Goal: Task Accomplishment & Management: Use online tool/utility

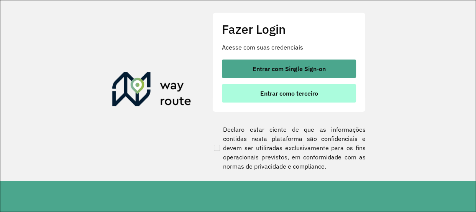
click at [268, 96] on span "Entrar como terceiro" at bounding box center [290, 93] width 58 height 6
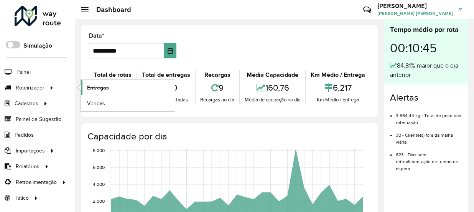
click at [109, 88] on link "Entregas" at bounding box center [128, 87] width 94 height 15
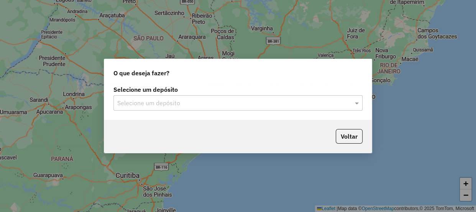
click at [212, 97] on div "Selecione um depósito" at bounding box center [238, 102] width 249 height 15
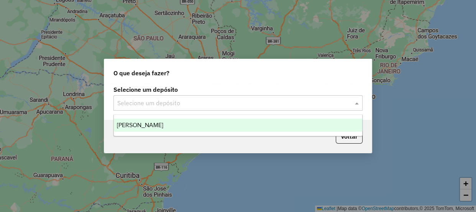
click at [193, 121] on div "[PERSON_NAME]" at bounding box center [238, 125] width 249 height 13
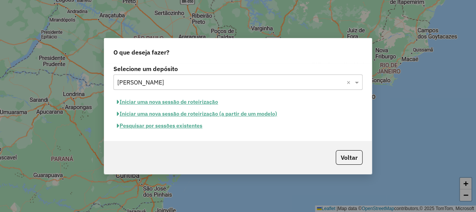
click at [170, 127] on button "Pesquisar por sessões existentes" at bounding box center [160, 126] width 92 height 12
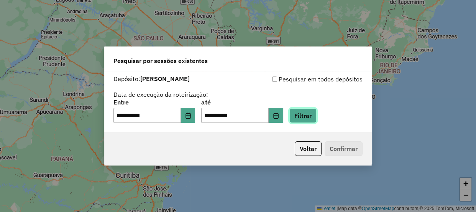
click at [311, 119] on button "Filtrar" at bounding box center [303, 115] width 27 height 15
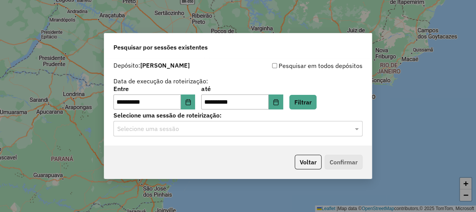
click at [224, 131] on input "text" at bounding box center [230, 128] width 226 height 9
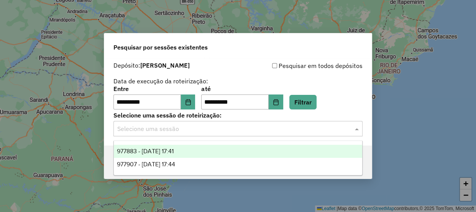
click at [188, 153] on div "977883 - 12/08/2025 17:41" at bounding box center [238, 151] width 249 height 13
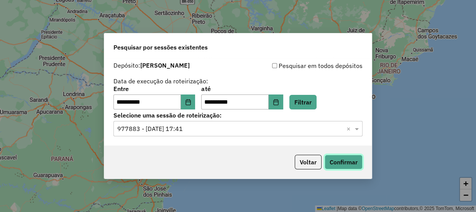
click at [348, 162] on button "Confirmar" at bounding box center [344, 162] width 38 height 15
click at [197, 129] on input "text" at bounding box center [230, 128] width 226 height 9
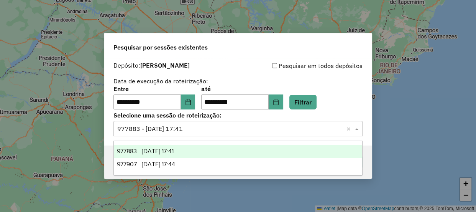
click at [188, 157] on div "977883 - 12/08/2025 17:41" at bounding box center [238, 151] width 249 height 13
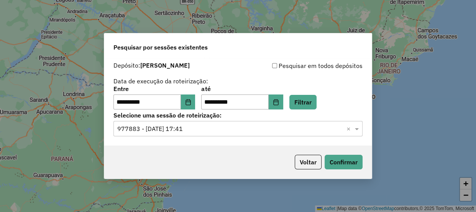
click at [203, 136] on div "Selecione uma sessão × 977883 - 12/08/2025 17:41 ×" at bounding box center [238, 128] width 249 height 15
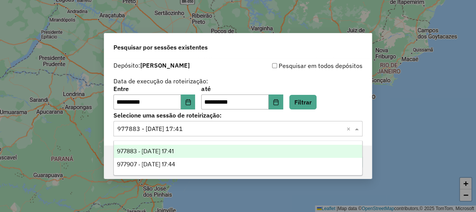
click at [191, 154] on div "977883 - 12/08/2025 17:41" at bounding box center [238, 151] width 249 height 13
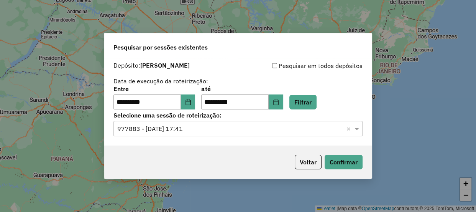
click at [195, 130] on input "text" at bounding box center [230, 128] width 226 height 9
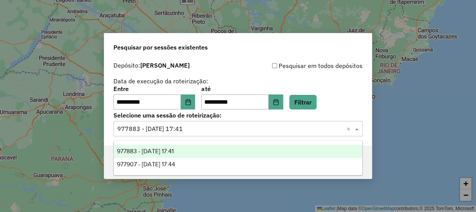
click at [175, 163] on span "977907 - 12/08/2025 17:44" at bounding box center [146, 164] width 58 height 7
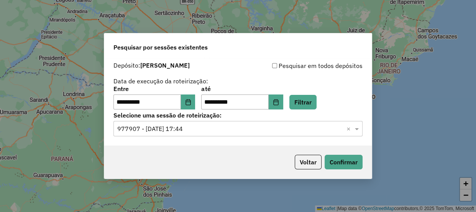
click at [240, 146] on div "Voltar Confirmar" at bounding box center [238, 161] width 268 height 33
click at [334, 159] on button "Confirmar" at bounding box center [344, 162] width 38 height 15
click at [214, 131] on input "text" at bounding box center [230, 128] width 226 height 9
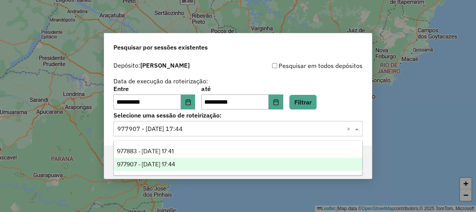
click at [308, 58] on div "**********" at bounding box center [238, 102] width 268 height 88
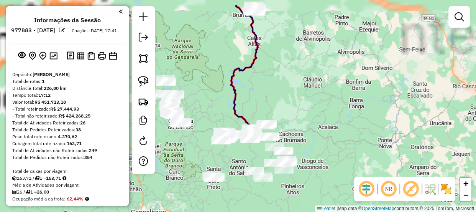
drag, startPoint x: 285, startPoint y: 64, endPoint x: 322, endPoint y: 116, distance: 63.7
click at [324, 116] on div "Janela de atendimento Grade de atendimento Capacidade Transportadoras Veículos …" at bounding box center [238, 106] width 476 height 212
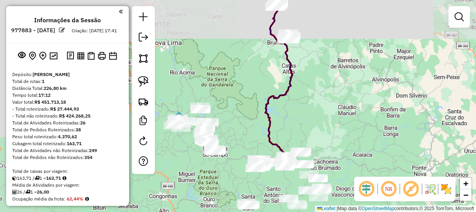
drag, startPoint x: 222, startPoint y: 73, endPoint x: 226, endPoint y: 19, distance: 53.9
click at [237, 61] on div "Janela de atendimento Grade de atendimento Capacidade Transportadoras Veículos …" at bounding box center [238, 106] width 476 height 212
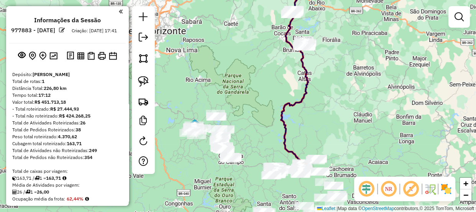
drag, startPoint x: 292, startPoint y: 51, endPoint x: 293, endPoint y: 67, distance: 15.8
click at [292, 66] on icon at bounding box center [294, 83] width 27 height 167
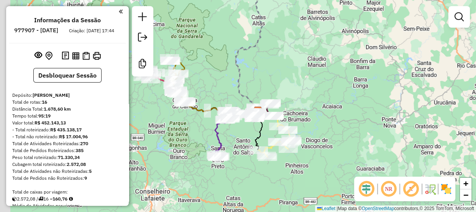
drag, startPoint x: 191, startPoint y: 75, endPoint x: 232, endPoint y: 87, distance: 42.4
click at [232, 87] on div "Rota 9 - Placa QUH6H48 71655 - BAR JOSE ALBINO Rota 9 - Placa QUH6H48 15353 - E…" at bounding box center [238, 106] width 476 height 212
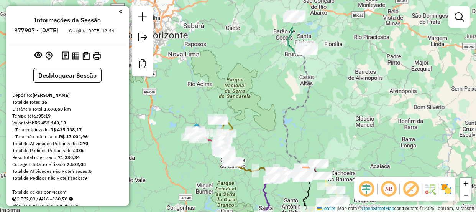
click at [328, 56] on div "Janela de atendimento Grade de atendimento Capacidade Transportadoras Veículos …" at bounding box center [238, 106] width 476 height 212
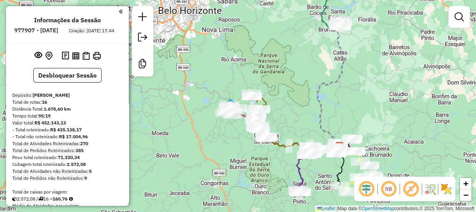
drag, startPoint x: 274, startPoint y: 100, endPoint x: 296, endPoint y: 85, distance: 26.8
click at [296, 85] on div "Janela de atendimento Grade de atendimento Capacidade Transportadoras Veículos …" at bounding box center [238, 106] width 476 height 212
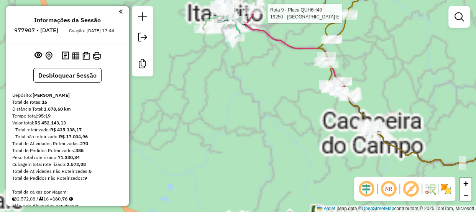
drag, startPoint x: 246, startPoint y: 73, endPoint x: 262, endPoint y: 117, distance: 46.5
click at [262, 116] on div "Rota 9 - Placa QUH6H48 19250 - RANCHO MINEIRO BAR E Janela de atendimento Grade…" at bounding box center [238, 106] width 476 height 212
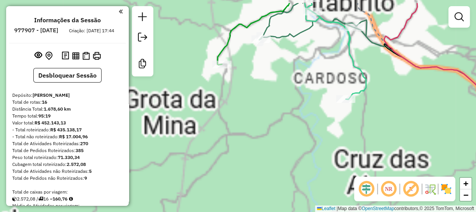
drag, startPoint x: 230, startPoint y: 79, endPoint x: 249, endPoint y: 119, distance: 43.9
click at [245, 123] on div "Rota 9 - Placa QUH6H48 19250 - RANCHO MINEIRO BAR E Janela de atendimento Grade…" at bounding box center [238, 106] width 476 height 212
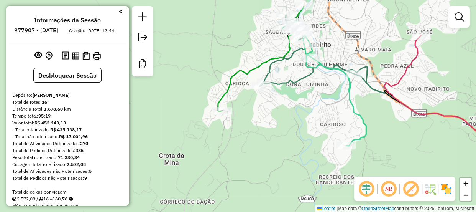
drag, startPoint x: 274, startPoint y: 102, endPoint x: 267, endPoint y: 132, distance: 30.8
click at [267, 132] on div "Rota 9 - Placa QUH6H48 19250 - RANCHO MINEIRO BAR E Janela de atendimento Grade…" at bounding box center [238, 106] width 476 height 212
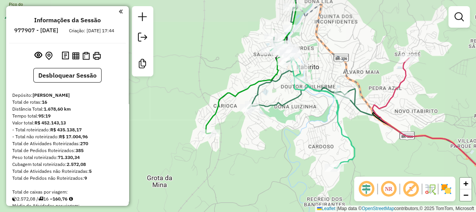
drag, startPoint x: 277, startPoint y: 115, endPoint x: 267, endPoint y: 133, distance: 20.8
click at [267, 133] on div "Rota 9 - Placa QUH6H48 19250 - RANCHO MINEIRO BAR E Janela de atendimento Grade…" at bounding box center [238, 106] width 476 height 212
drag, startPoint x: 290, startPoint y: 122, endPoint x: 274, endPoint y: 135, distance: 19.9
click at [275, 135] on div "Rota 9 - Placa QUH6H48 19250 - RANCHO MINEIRO BAR E Janela de atendimento Grade…" at bounding box center [238, 106] width 476 height 212
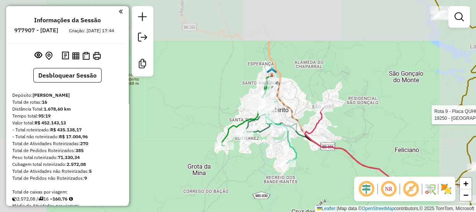
drag, startPoint x: 276, startPoint y: 136, endPoint x: 256, endPoint y: 140, distance: 20.8
click at [256, 140] on div "Rota 9 - Placa QUH6H48 19250 - RANCHO MINEIRO BAR E Janela de atendimento Grade…" at bounding box center [238, 106] width 476 height 212
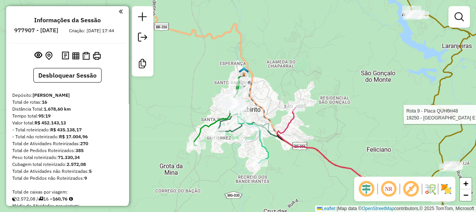
drag, startPoint x: 256, startPoint y: 156, endPoint x: 237, endPoint y: 155, distance: 19.6
click at [237, 155] on div "Rota 9 - Placa QUH6H48 19250 - RANCHO MINEIRO BAR E Janela de atendimento Grade…" at bounding box center [238, 106] width 476 height 212
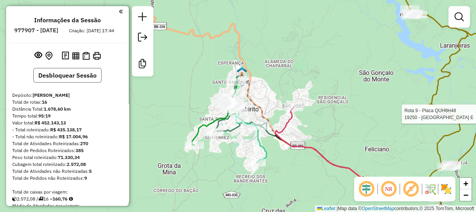
click at [94, 82] on button "Desbloquear Sessão" at bounding box center [67, 75] width 68 height 15
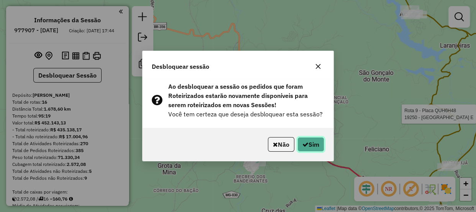
click at [311, 139] on button "Sim" at bounding box center [311, 144] width 27 height 15
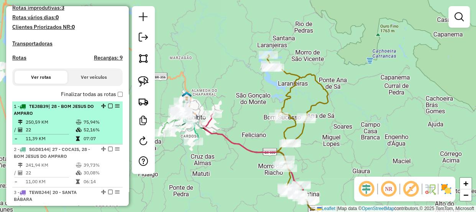
scroll to position [209, 0]
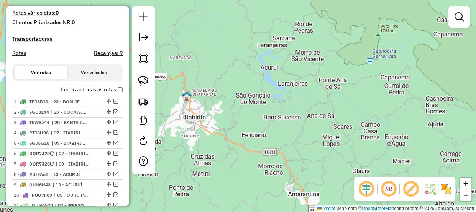
drag, startPoint x: 188, startPoint y: 152, endPoint x: 233, endPoint y: 153, distance: 45.7
click at [233, 153] on div "Janela de atendimento Grade de atendimento Capacidade Transportadoras Veículos …" at bounding box center [238, 106] width 476 height 212
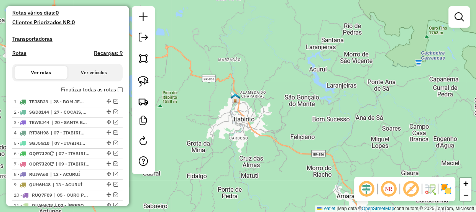
drag, startPoint x: 227, startPoint y: 100, endPoint x: 242, endPoint y: 100, distance: 15.7
click at [245, 100] on div "Janela de atendimento Grade de atendimento Capacidade Transportadoras Veículos …" at bounding box center [238, 106] width 476 height 212
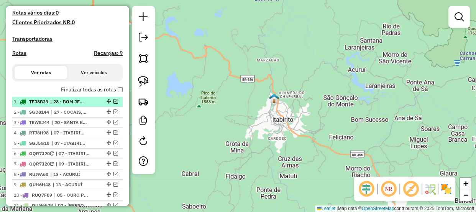
click at [114, 104] on em at bounding box center [116, 101] width 5 height 5
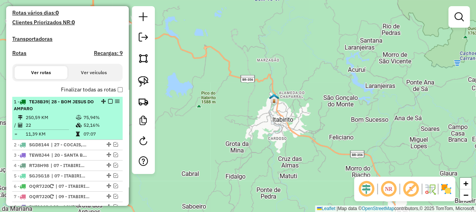
click at [108, 104] on em at bounding box center [110, 101] width 5 height 5
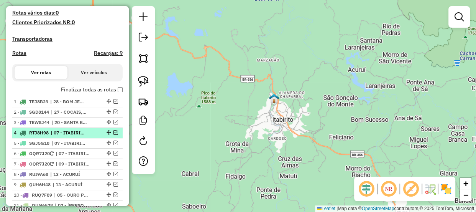
click at [115, 135] on em at bounding box center [116, 132] width 5 height 5
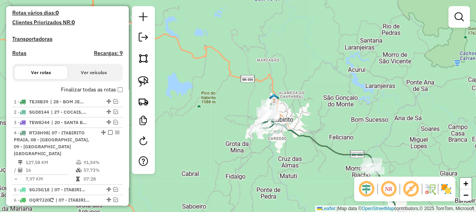
drag, startPoint x: 278, startPoint y: 149, endPoint x: 279, endPoint y: 137, distance: 11.9
click at [279, 137] on div "Janela de atendimento Grade de atendimento Capacidade Transportadoras Veículos …" at bounding box center [238, 106] width 476 height 212
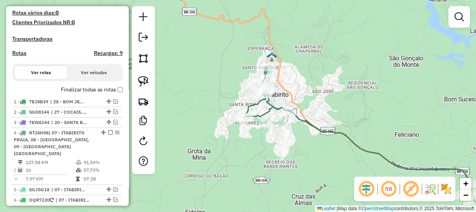
drag, startPoint x: 281, startPoint y: 130, endPoint x: 275, endPoint y: 124, distance: 8.4
click at [275, 124] on div "Janela de atendimento Grade de atendimento Capacidade Transportadoras Veículos …" at bounding box center [238, 106] width 476 height 212
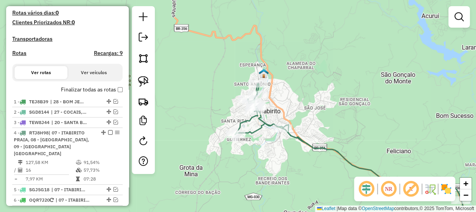
drag, startPoint x: 241, startPoint y: 85, endPoint x: 254, endPoint y: 119, distance: 36.1
click at [254, 119] on icon at bounding box center [364, 169] width 258 height 170
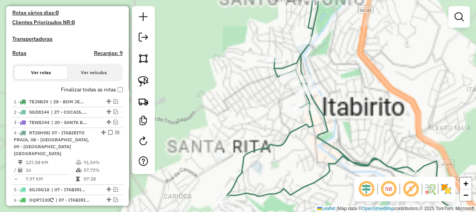
drag, startPoint x: 266, startPoint y: 124, endPoint x: 236, endPoint y: 105, distance: 35.1
click at [236, 105] on div "Janela de atendimento Grade de atendimento Capacidade Transportadoras Veículos …" at bounding box center [238, 106] width 476 height 212
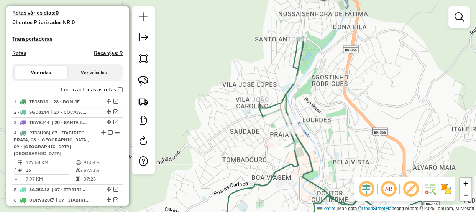
drag, startPoint x: 310, startPoint y: 119, endPoint x: 308, endPoint y: 140, distance: 20.4
click at [308, 140] on div "Janela de atendimento Grade de atendimento Capacidade Transportadoras Veículos …" at bounding box center [238, 106] width 476 height 212
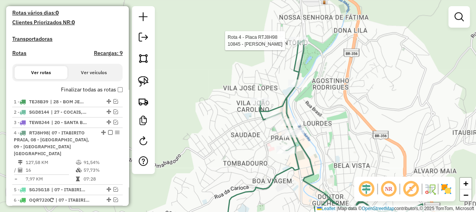
click at [299, 33] on div "Rota 4 - Placa RTJ8H98 18799 - MARCINHO RADIADORES Rota 4 - Placa RTJ8H98 10845…" at bounding box center [238, 106] width 476 height 212
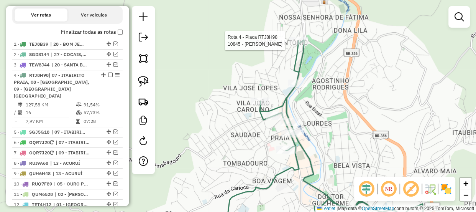
select select "**********"
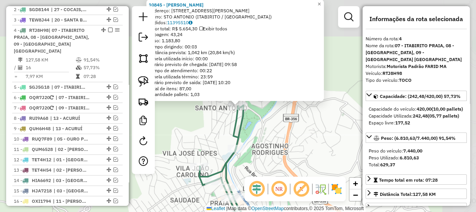
scroll to position [338, 0]
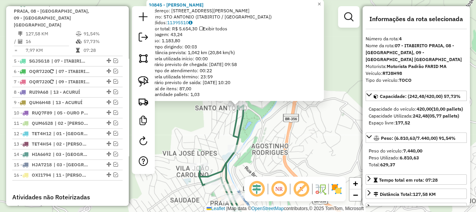
click at [291, 141] on div "10845 - VANDER CIRO NUNES Endereço: R DR ANTONIO LISBOA 90 Bairro: STO ANTONIO …" at bounding box center [238, 106] width 476 height 212
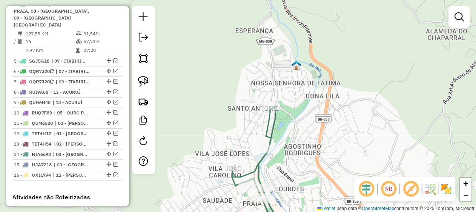
drag, startPoint x: 274, startPoint y: 134, endPoint x: 306, endPoint y: 134, distance: 31.9
click at [306, 134] on div "Janela de atendimento Grade de atendimento Capacidade Transportadoras Veículos …" at bounding box center [238, 106] width 476 height 212
drag, startPoint x: 291, startPoint y: 181, endPoint x: 323, endPoint y: 119, distance: 70.4
click at [323, 119] on div "Rota 4 - Placa RTJ8H98 18799 - MARCINHO RADIADORES Janela de atendimento Grade …" at bounding box center [238, 106] width 476 height 212
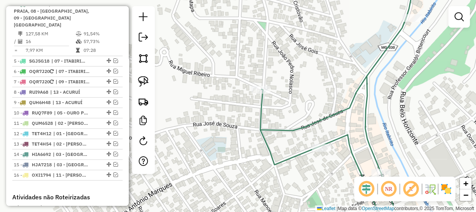
drag, startPoint x: 333, startPoint y: 150, endPoint x: 317, endPoint y: 91, distance: 61.0
click at [317, 91] on div "Janela de atendimento Grade de atendimento Capacidade Transportadoras Veículos …" at bounding box center [238, 106] width 476 height 212
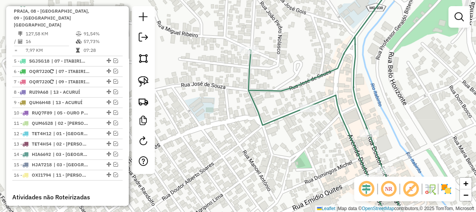
drag, startPoint x: 327, startPoint y: 117, endPoint x: 255, endPoint y: 67, distance: 87.9
click at [260, 69] on div "Janela de atendimento Grade de atendimento Capacidade Transportadoras Veículos …" at bounding box center [238, 106] width 476 height 212
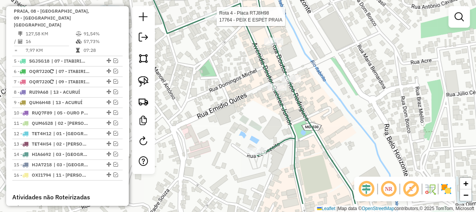
drag, startPoint x: 267, startPoint y: 127, endPoint x: 261, endPoint y: 87, distance: 40.0
click at [261, 87] on div "Rota 4 - Placa RTJ8H98 17764 - PEIX E ESPET PRAIA Janela de atendimento Grade d…" at bounding box center [238, 106] width 476 height 212
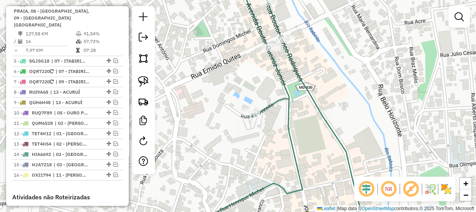
drag, startPoint x: 248, startPoint y: 162, endPoint x: 280, endPoint y: 75, distance: 92.5
click at [280, 77] on div "Rota 4 - Placa RTJ8H98 17764 - PEIX E ESPET PRAIA Rota 4 - Placa RTJ8H98 10863 …" at bounding box center [238, 106] width 476 height 212
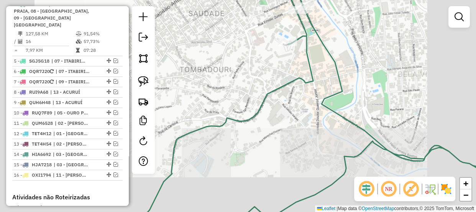
drag, startPoint x: 282, startPoint y: 124, endPoint x: 321, endPoint y: 92, distance: 49.9
click at [323, 89] on div "Rota 4 - Placa RTJ8H98 17764 - PEIX E ESPET PRAIA Janela de atendimento Grade d…" at bounding box center [238, 106] width 476 height 212
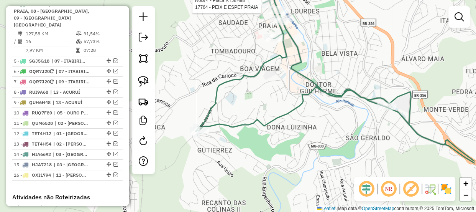
drag, startPoint x: 319, startPoint y: 125, endPoint x: 193, endPoint y: 89, distance: 131.1
click at [190, 89] on div "Rota 4 - Placa RTJ8H98 17764 - PEIX E ESPET PRAIA Janela de atendimento Grade d…" at bounding box center [238, 106] width 476 height 212
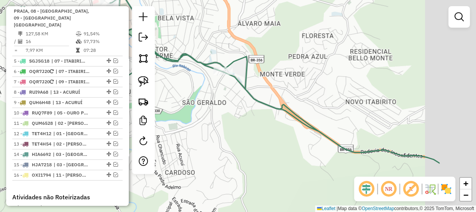
drag, startPoint x: 288, startPoint y: 109, endPoint x: 253, endPoint y: 97, distance: 36.4
click at [248, 98] on icon at bounding box center [236, 64] width 408 height 200
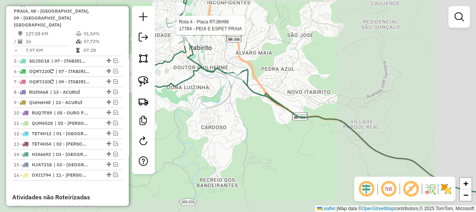
drag, startPoint x: 368, startPoint y: 98, endPoint x: 245, endPoint y: 88, distance: 122.8
click at [246, 88] on div "Rota 4 - Placa RTJ8H98 17764 - PEIX E ESPET PRAIA Janela de atendimento Grade d…" at bounding box center [238, 106] width 476 height 212
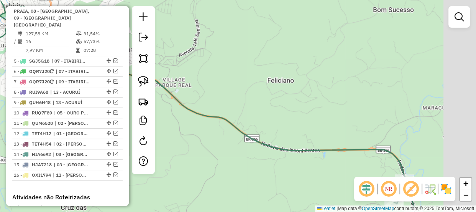
drag, startPoint x: 277, startPoint y: 84, endPoint x: 241, endPoint y: 71, distance: 38.0
click at [248, 73] on div "Rota 4 - Placa RTJ8H98 17764 - PEIX E ESPET PRAIA Janela de atendimento Grade d…" at bounding box center [238, 106] width 476 height 212
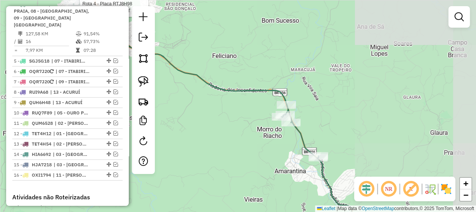
drag, startPoint x: 300, startPoint y: 96, endPoint x: 292, endPoint y: 74, distance: 23.6
click at [293, 61] on div "Rota 4 - Placa RTJ8H98 17764 - PEIX E ESPET PRAIA Janela de atendimento Grade d…" at bounding box center [238, 106] width 476 height 212
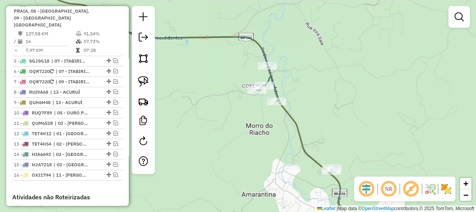
drag, startPoint x: 317, startPoint y: 95, endPoint x: 313, endPoint y: 72, distance: 23.0
click at [313, 75] on div "Rota 4 - Placa RTJ8H98 17764 - PEIX E ESPET PRAIA Janela de atendimento Grade d…" at bounding box center [238, 106] width 476 height 212
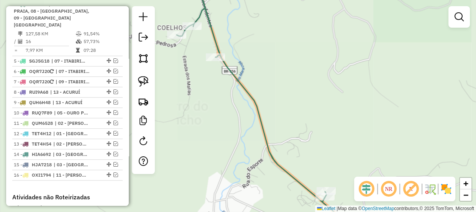
drag, startPoint x: 332, startPoint y: 123, endPoint x: 323, endPoint y: 59, distance: 64.7
click at [323, 59] on div "Rota 4 - Placa RTJ8H98 17764 - PEIX E ESPET PRAIA Janela de atendimento Grade d…" at bounding box center [238, 106] width 476 height 212
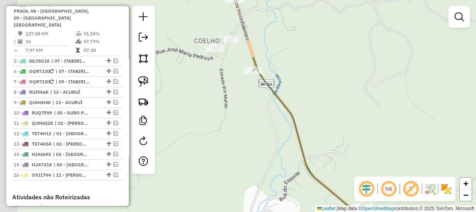
drag, startPoint x: 284, startPoint y: 60, endPoint x: 325, endPoint y: 127, distance: 78.6
click at [331, 142] on div "Rota 4 - Placa RTJ8H98 17764 - PEIX E ESPET PRAIA Janela de atendimento Grade d…" at bounding box center [238, 106] width 476 height 212
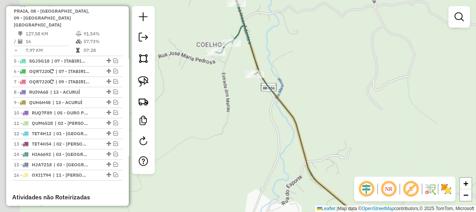
drag, startPoint x: 297, startPoint y: 86, endPoint x: 343, endPoint y: 158, distance: 85.8
click at [343, 158] on div "Rota 4 - Placa RTJ8H98 17764 - PEIX E ESPET PRAIA Janela de atendimento Grade d…" at bounding box center [238, 106] width 476 height 212
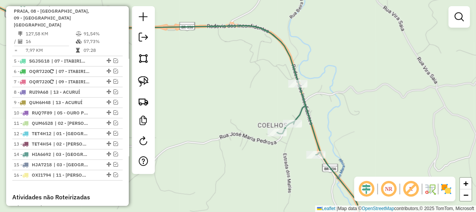
drag, startPoint x: 209, startPoint y: 69, endPoint x: 368, endPoint y: 113, distance: 164.4
click at [370, 114] on div "Rota 4 - Placa RTJ8H98 17764 - PEIX E ESPET PRAIA Rota 4 - Placa RTJ8H98 11649 …" at bounding box center [238, 106] width 476 height 212
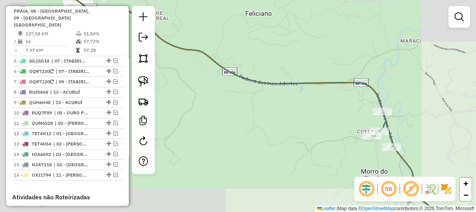
click at [356, 130] on div "Rota 4 - Placa RTJ8H98 17764 - PEIX E ESPET PRAIA Janela de atendimento Grade d…" at bounding box center [238, 106] width 476 height 212
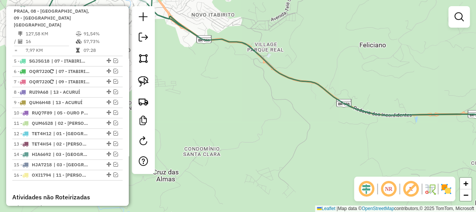
drag, startPoint x: 289, startPoint y: 91, endPoint x: 377, endPoint y: 119, distance: 92.5
click at [366, 115] on div "Rota 4 - Placa RTJ8H98 17764 - PEIX E ESPET PRAIA Janela de atendimento Grade d…" at bounding box center [238, 106] width 476 height 212
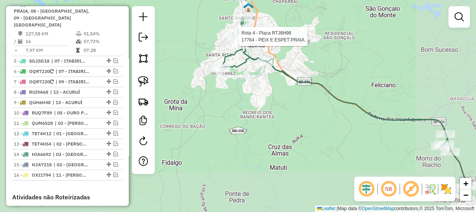
click at [274, 129] on div "Rota 4 - Placa RTJ8H98 17764 - PEIX E ESPET PRAIA Janela de atendimento Grade d…" at bounding box center [238, 106] width 476 height 212
